Goal: Check status: Check status

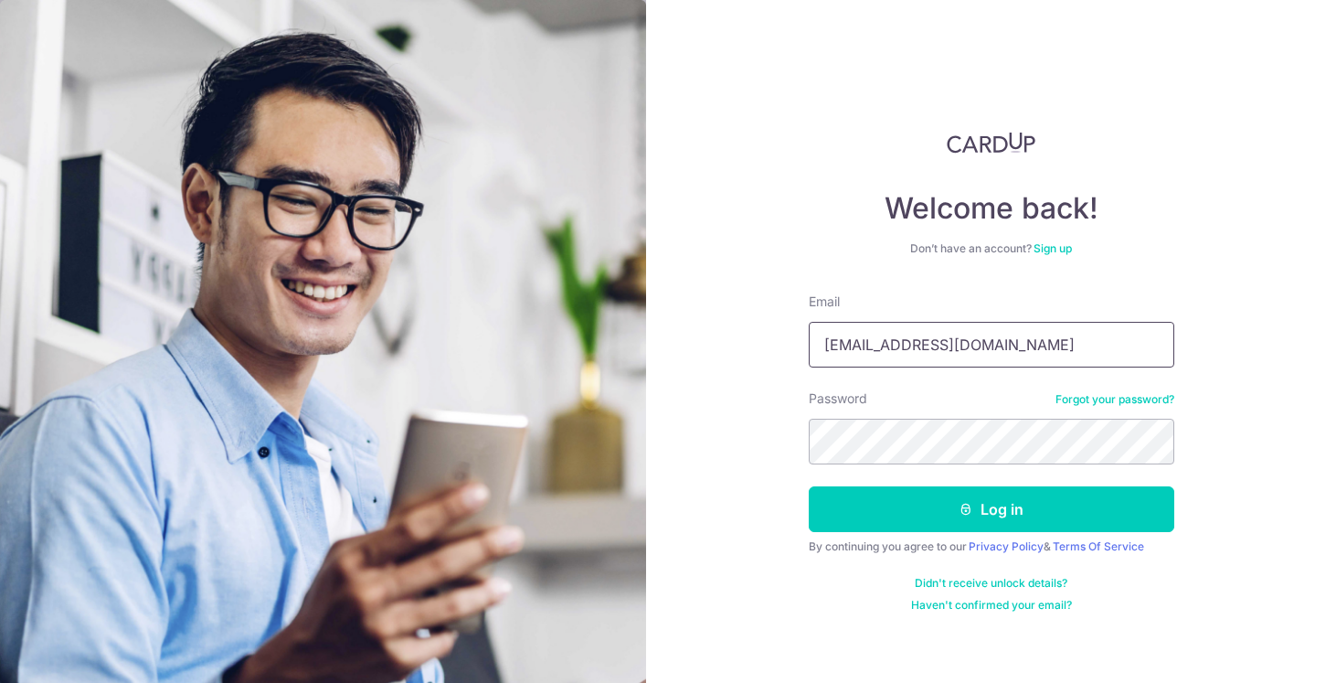
type input "[EMAIL_ADDRESS][DOMAIN_NAME]"
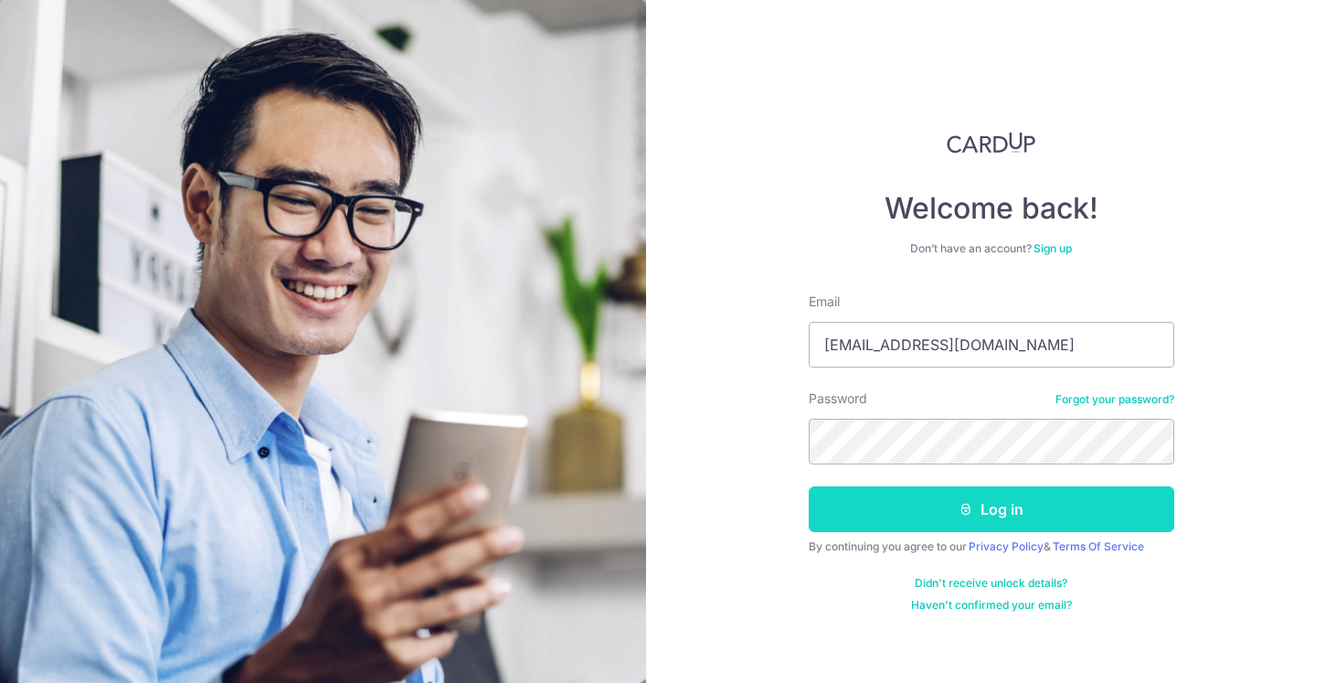
click at [980, 520] on button "Log in" at bounding box center [991, 509] width 365 height 46
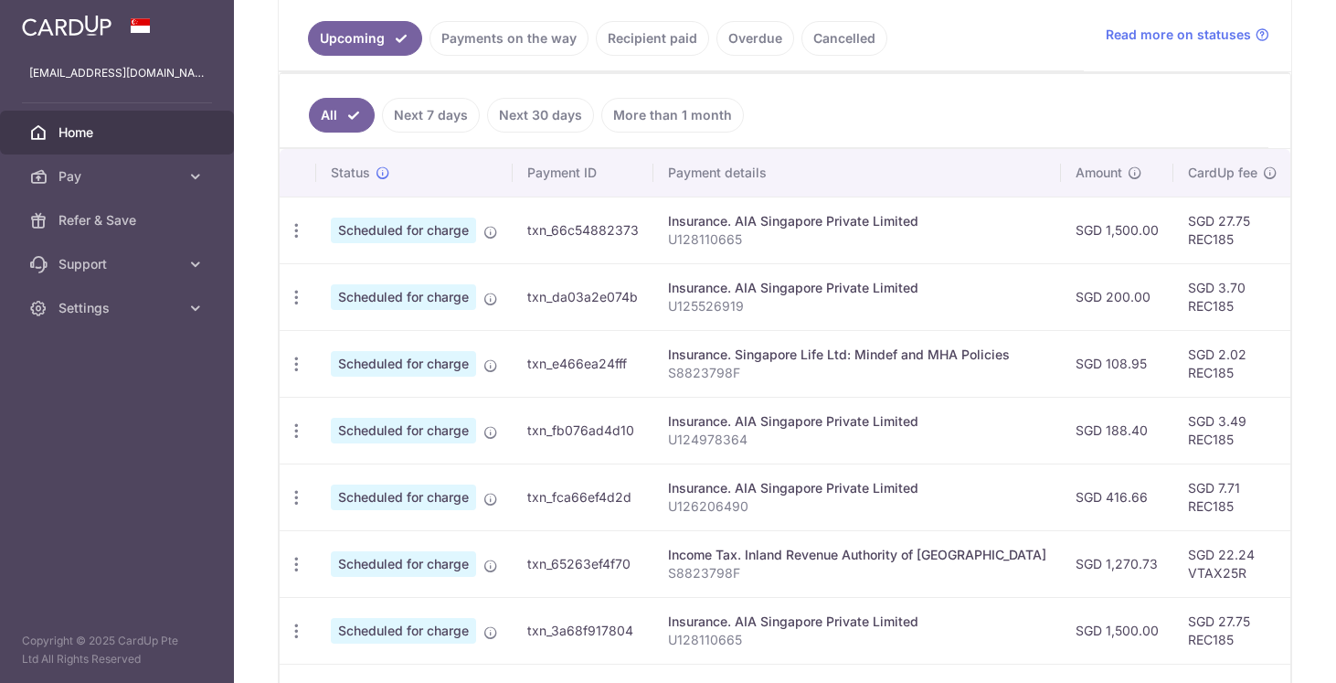
scroll to position [428, 0]
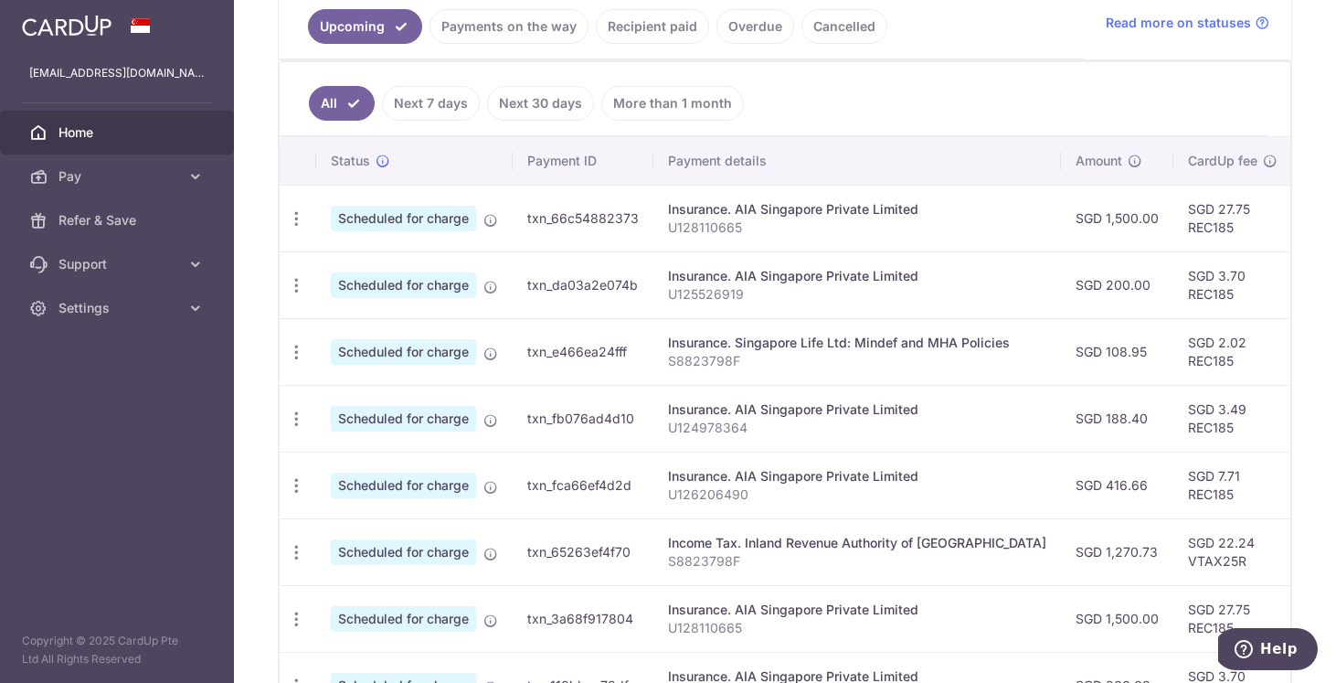
click at [798, 90] on ul "All Next 7 days Next 30 days More than 1 month" at bounding box center [774, 99] width 989 height 74
click at [616, 36] on link "Recipient paid" at bounding box center [652, 26] width 113 height 35
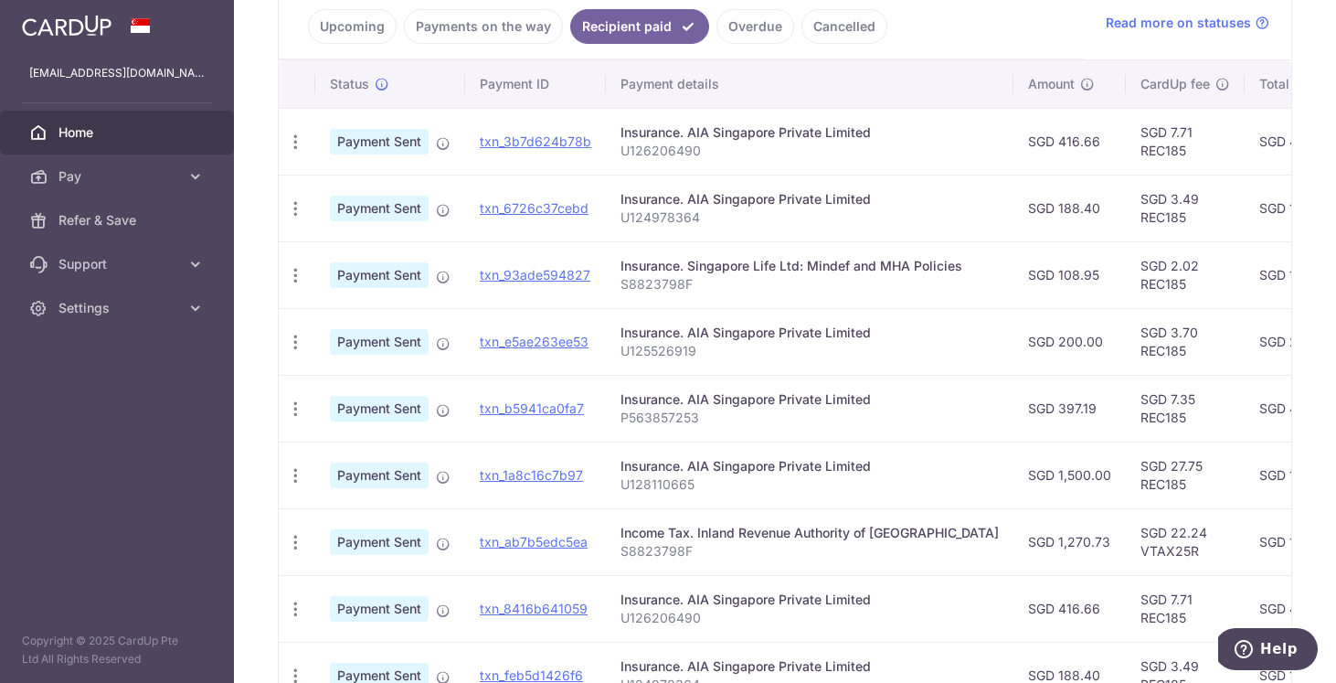
click at [503, 40] on link "Payments on the way" at bounding box center [483, 26] width 159 height 35
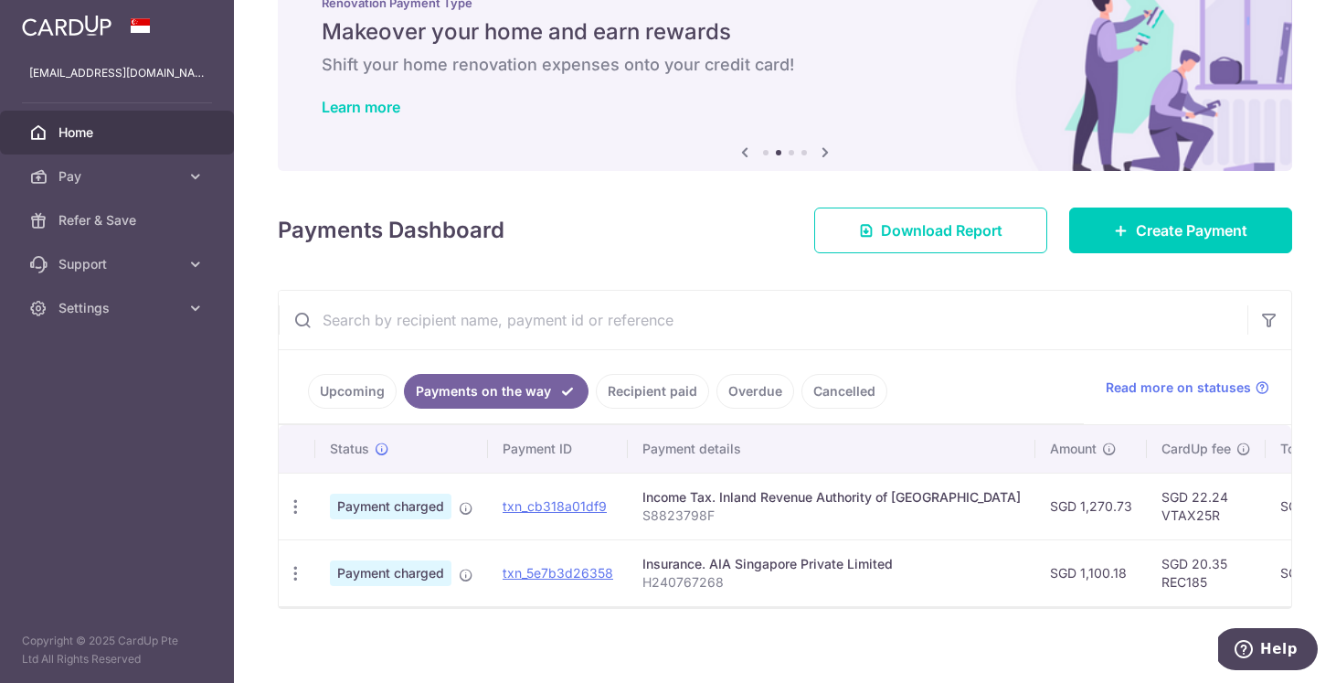
scroll to position [75, 0]
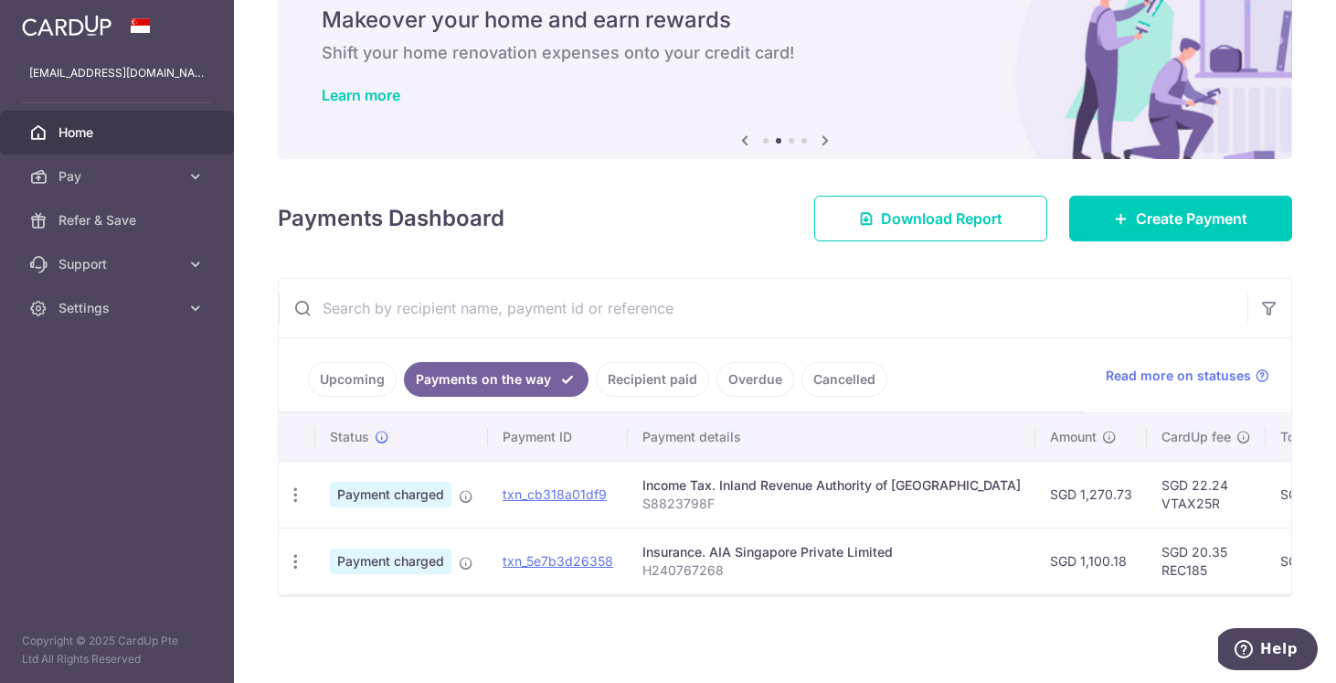
click at [658, 378] on link "Recipient paid" at bounding box center [652, 379] width 113 height 35
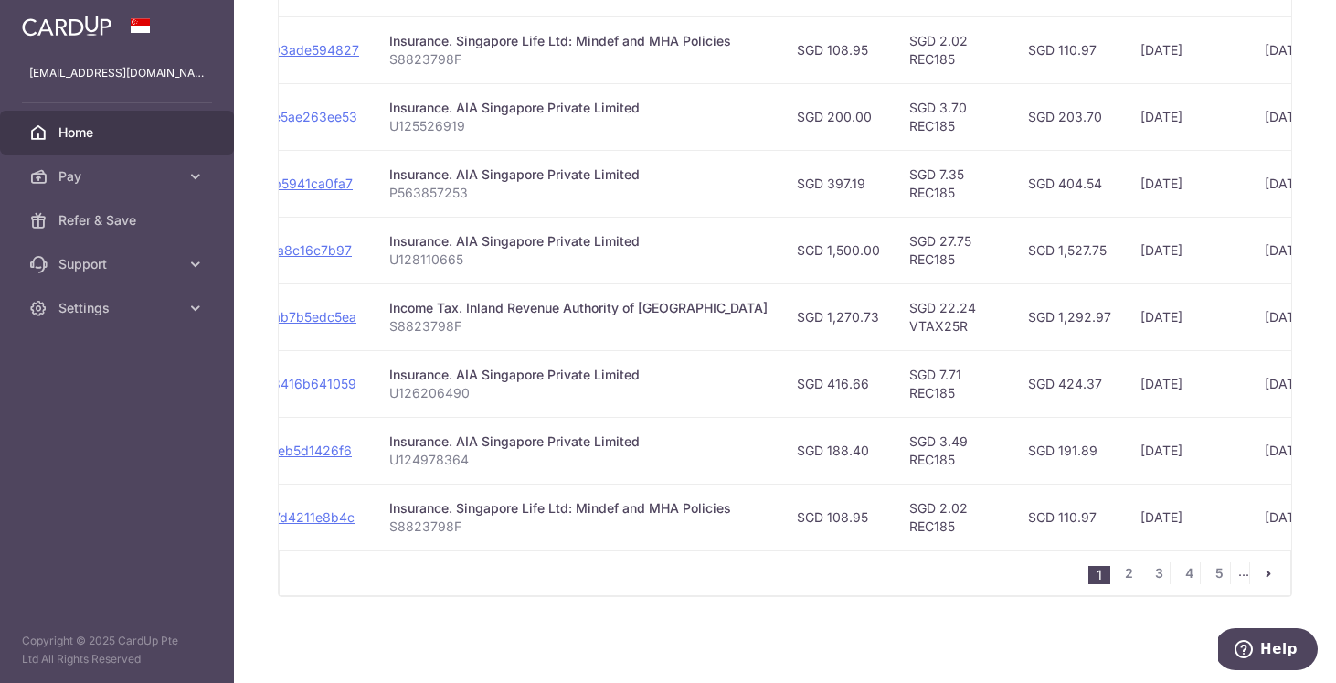
scroll to position [0, 235]
click at [1132, 570] on link "2" at bounding box center [1128, 573] width 22 height 22
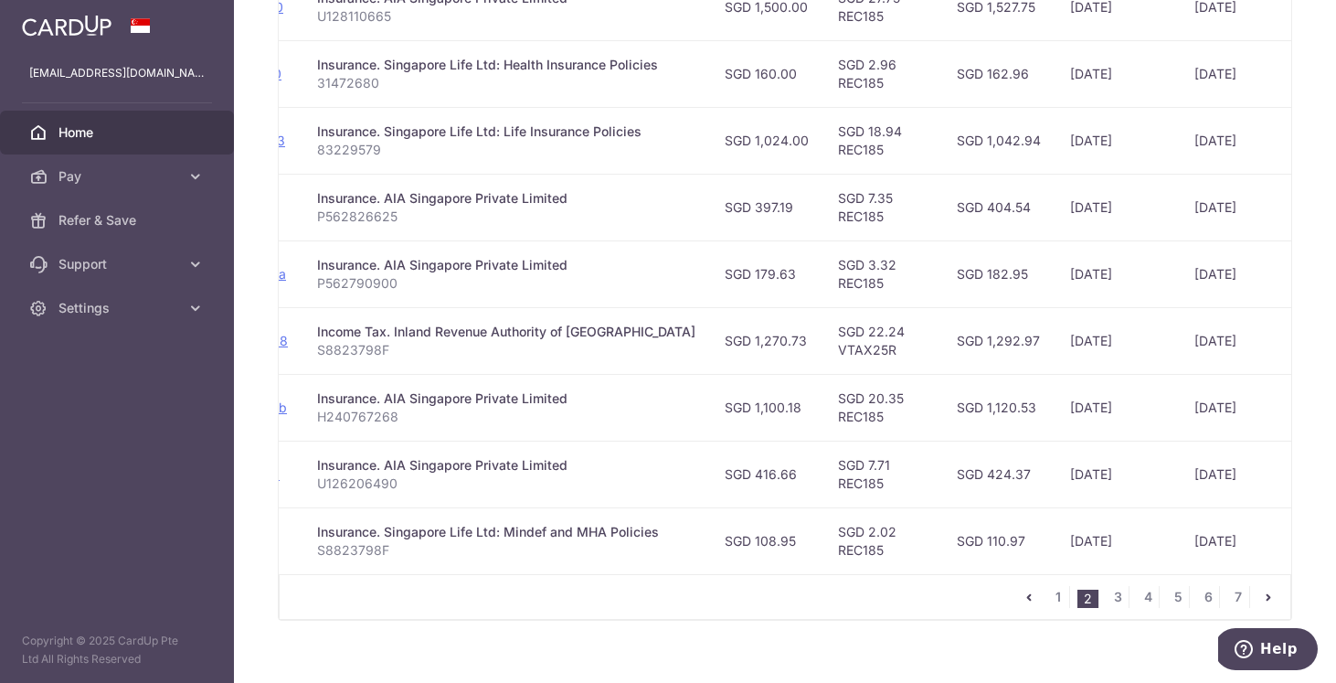
scroll to position [647, 0]
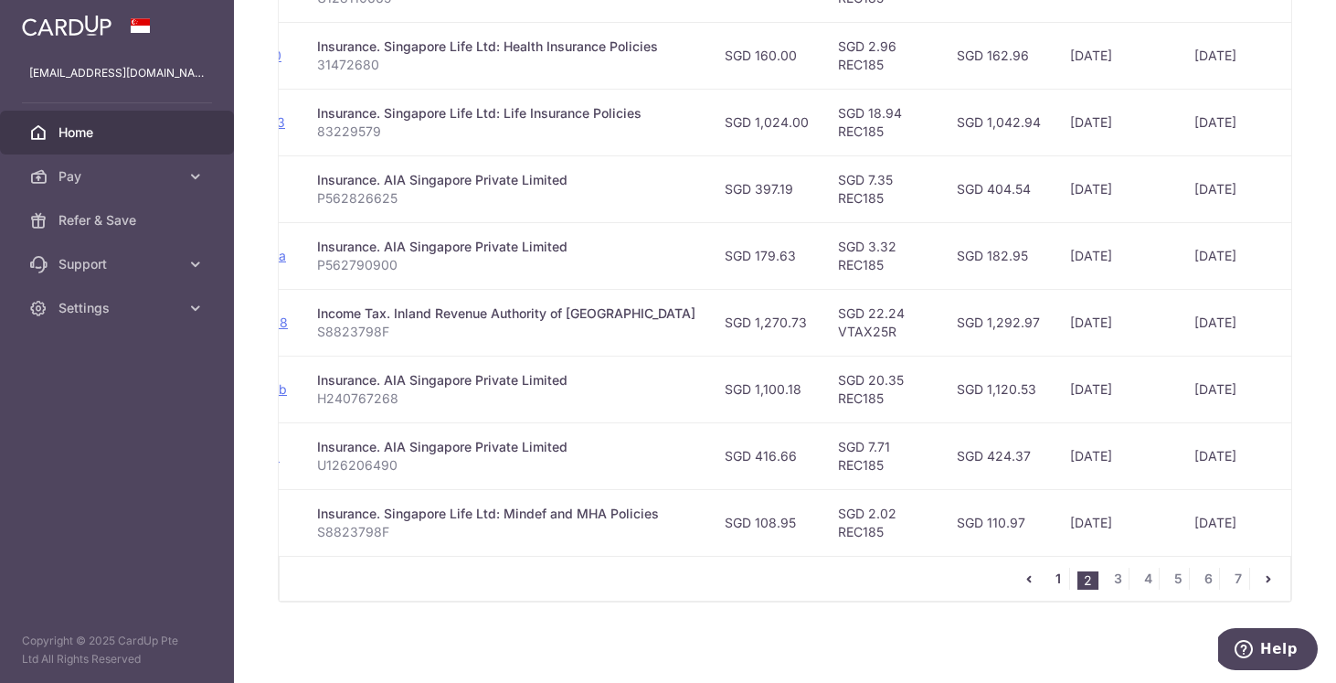
click at [1055, 579] on link "1" at bounding box center [1058, 578] width 22 height 22
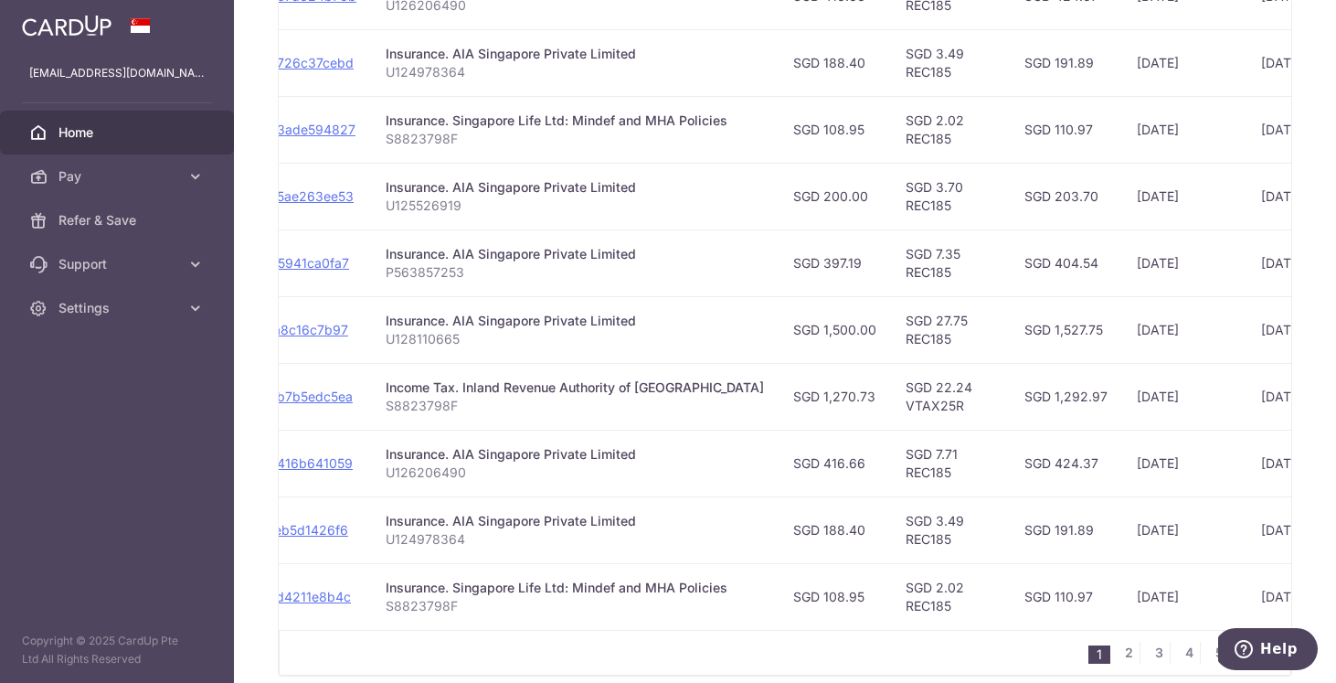
scroll to position [579, 0]
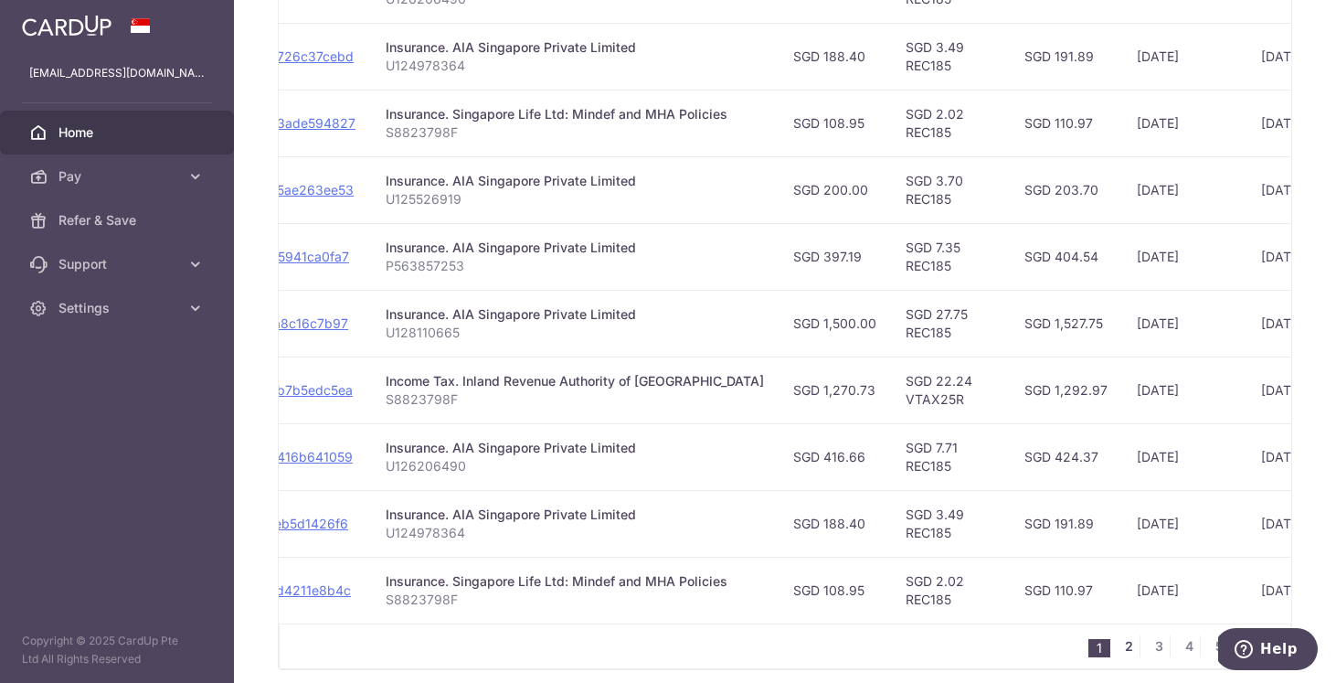
click at [1129, 646] on link "2" at bounding box center [1128, 646] width 22 height 22
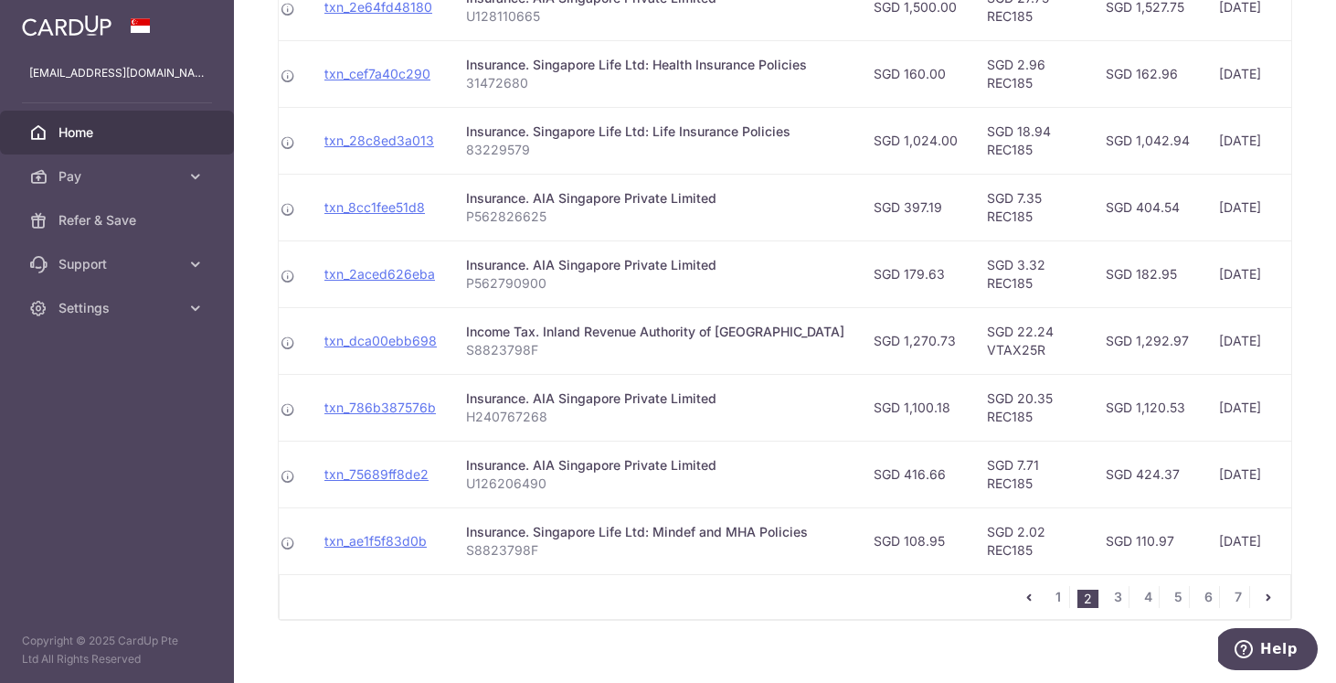
scroll to position [638, 0]
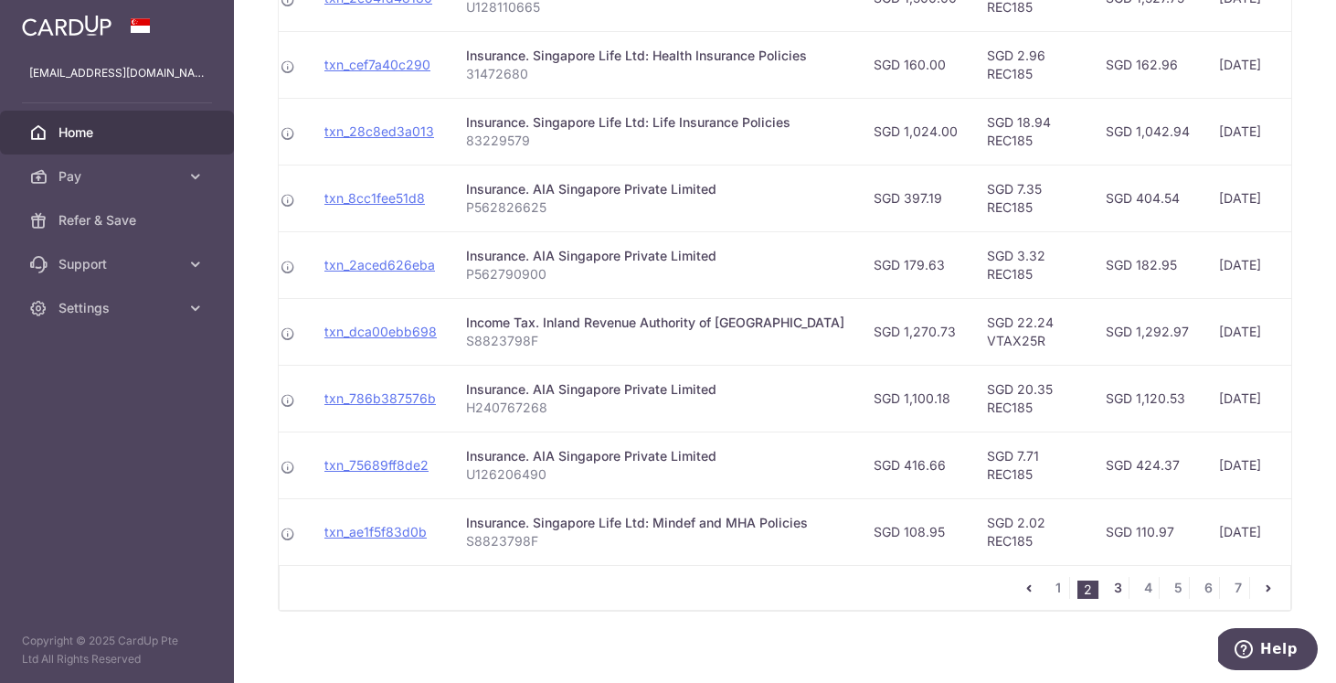
click at [1117, 587] on link "3" at bounding box center [1118, 588] width 22 height 22
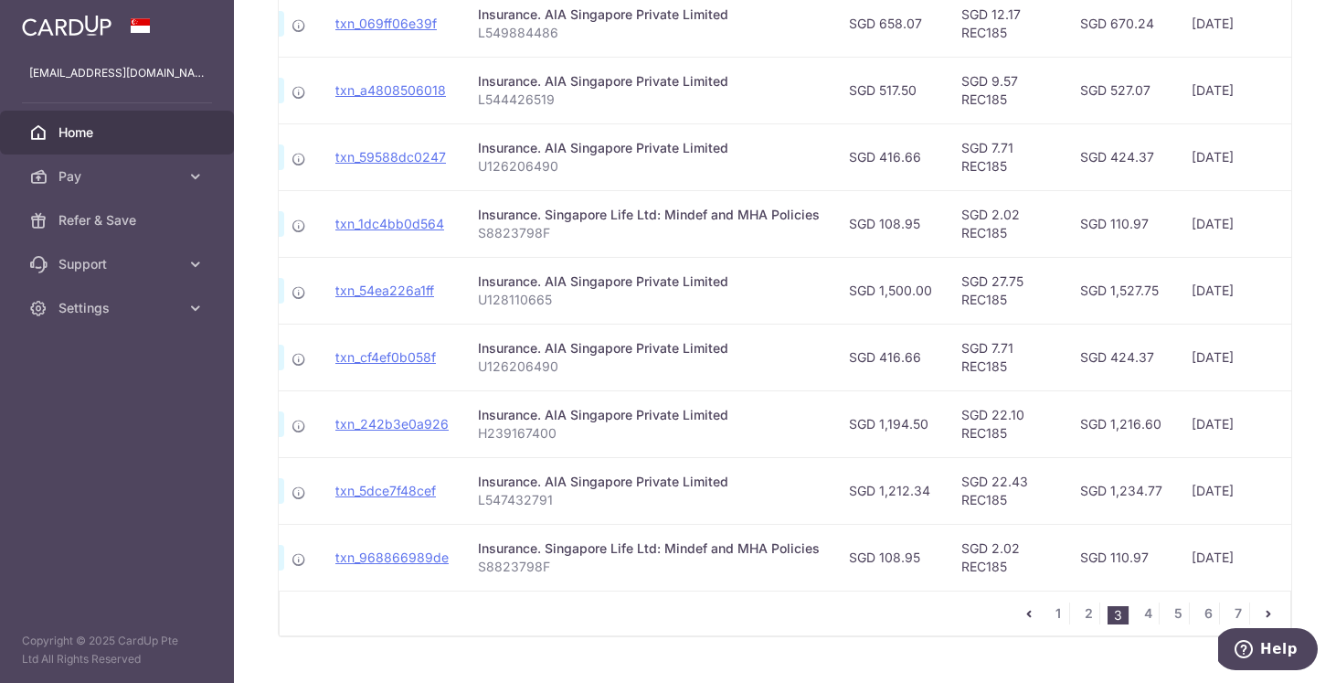
scroll to position [652, 0]
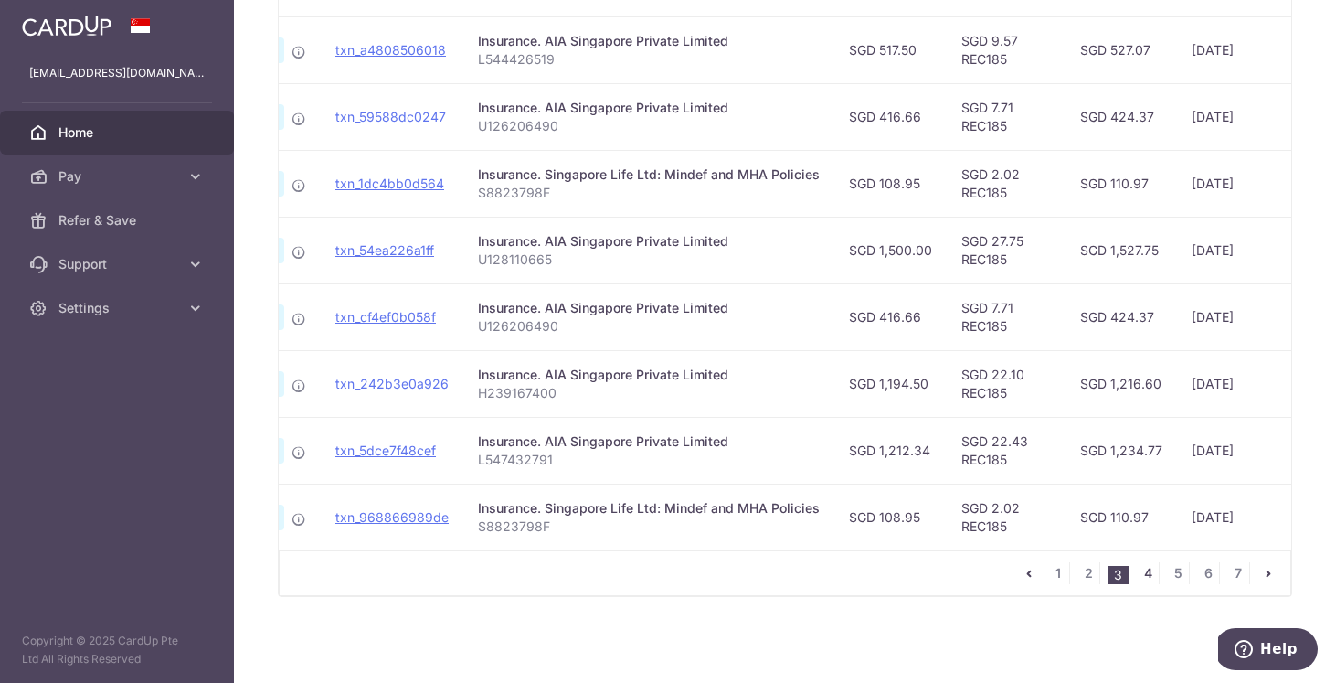
click at [1149, 580] on link "4" at bounding box center [1148, 573] width 22 height 22
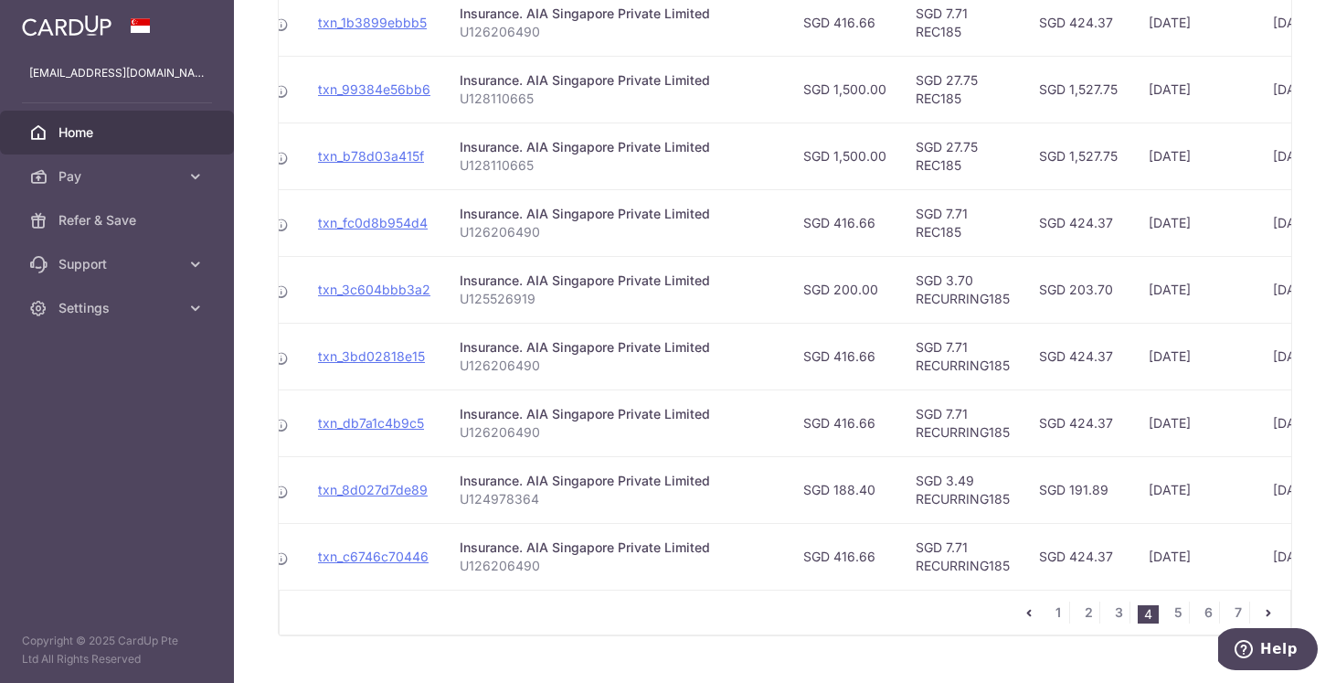
scroll to position [0, 153]
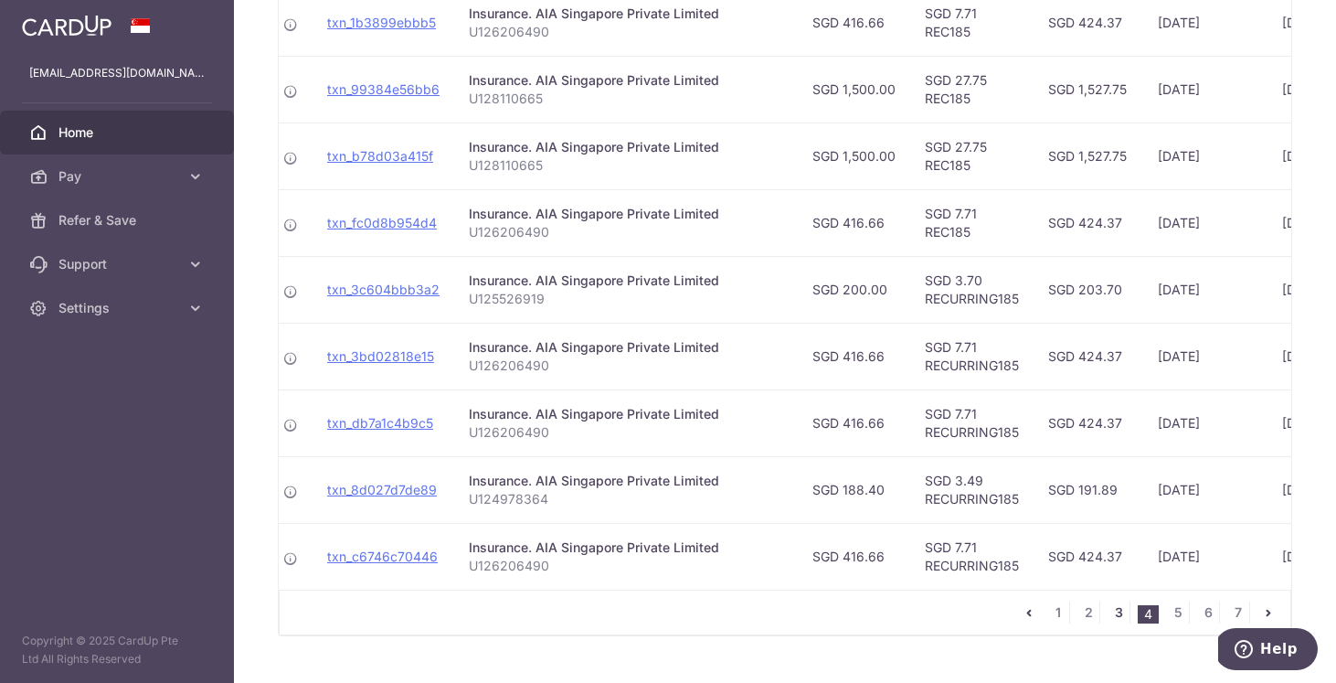
click at [1112, 612] on link "3" at bounding box center [1118, 612] width 22 height 22
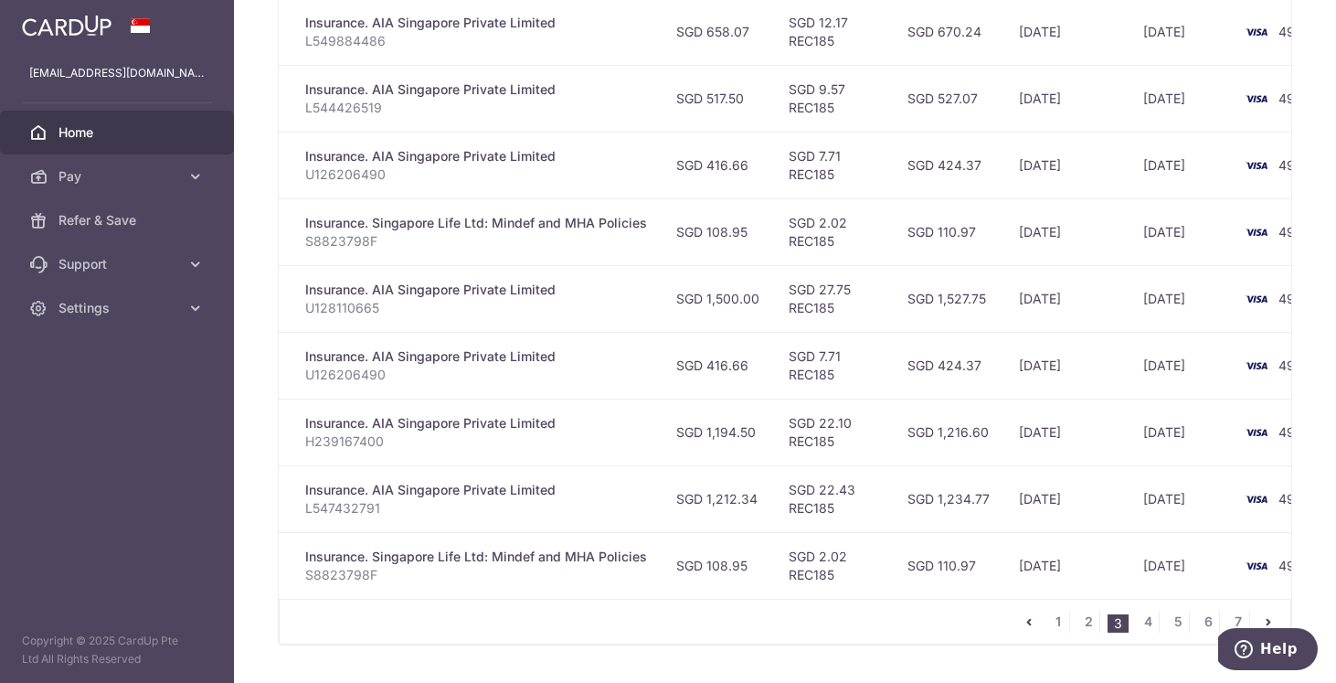
scroll to position [652, 0]
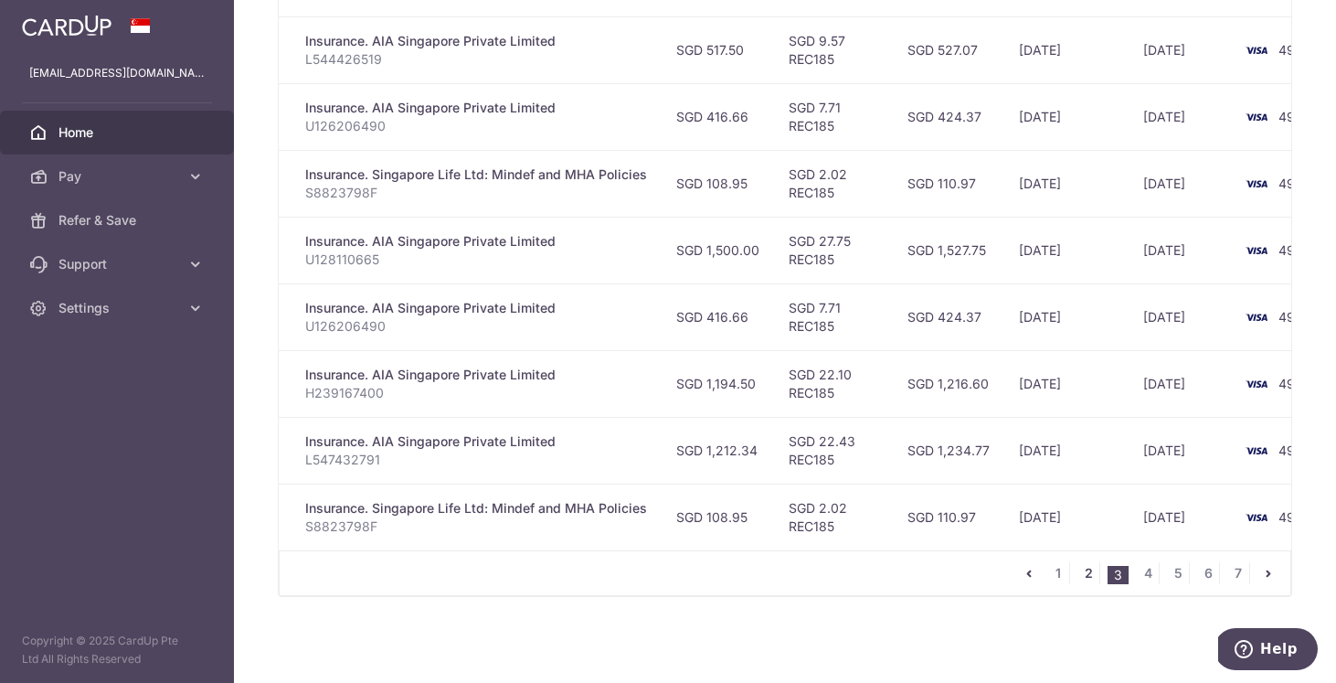
click at [1084, 569] on link "2" at bounding box center [1088, 573] width 22 height 22
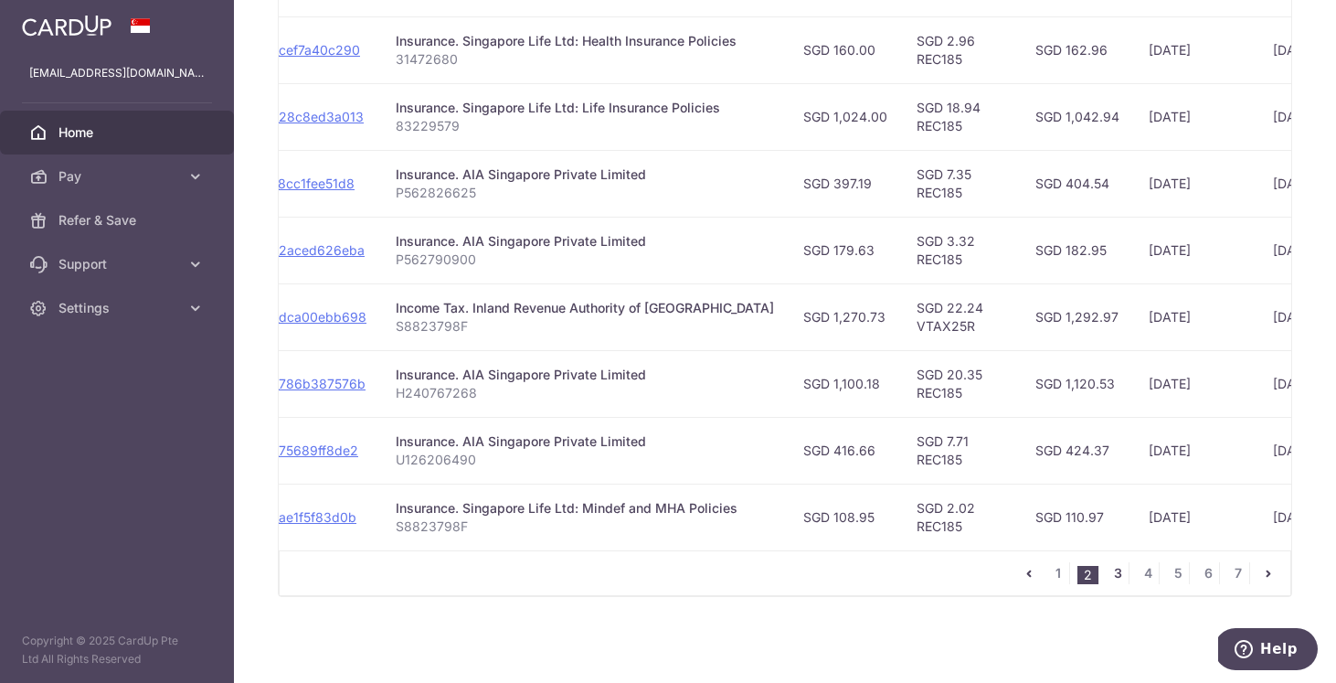
click at [1120, 571] on link "3" at bounding box center [1118, 573] width 22 height 22
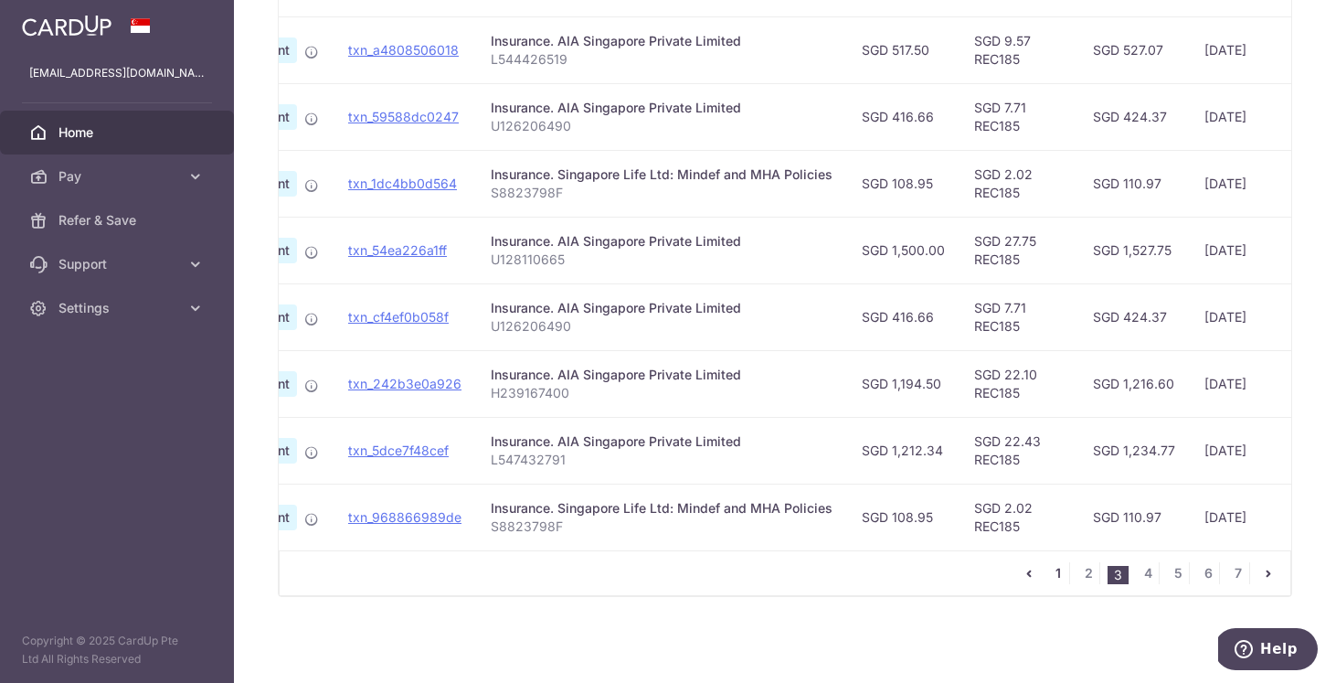
click at [1057, 571] on link "1" at bounding box center [1058, 573] width 22 height 22
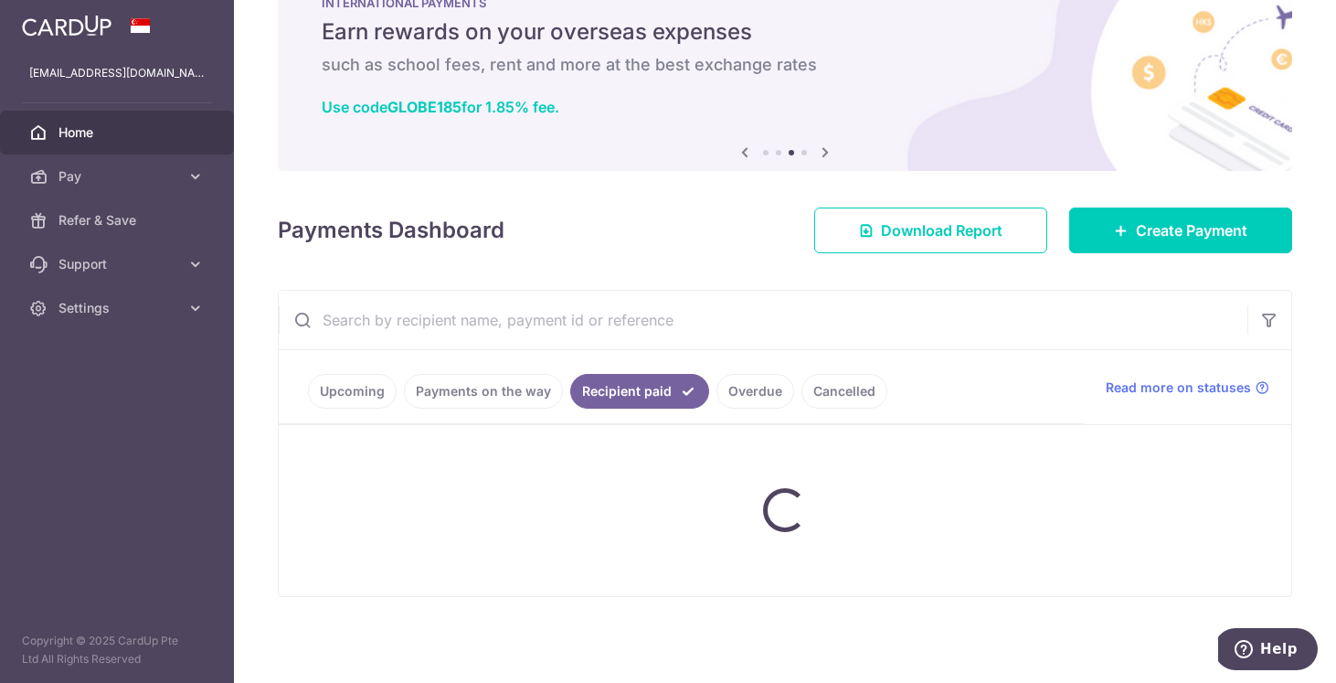
scroll to position [63, 0]
